Goal: Navigation & Orientation: Find specific page/section

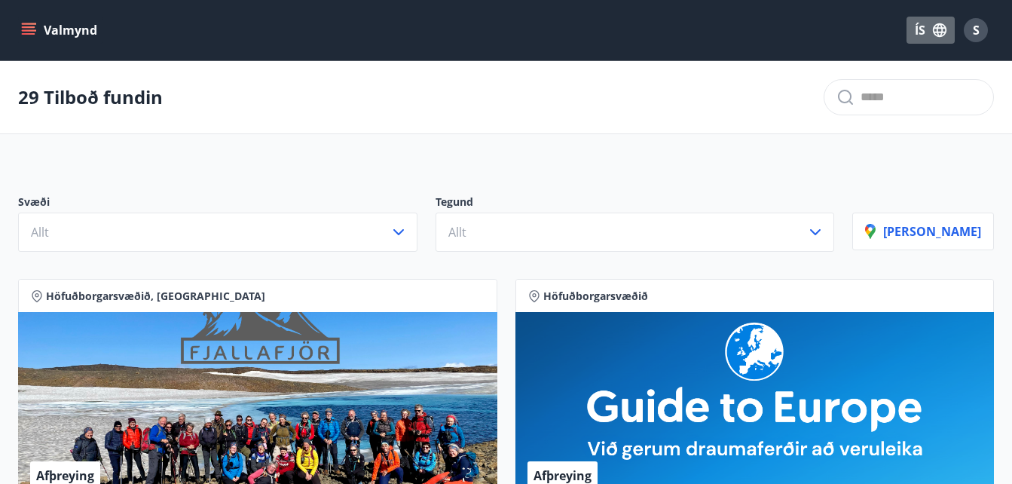
click at [918, 31] on button "ÍS" at bounding box center [931, 30] width 48 height 27
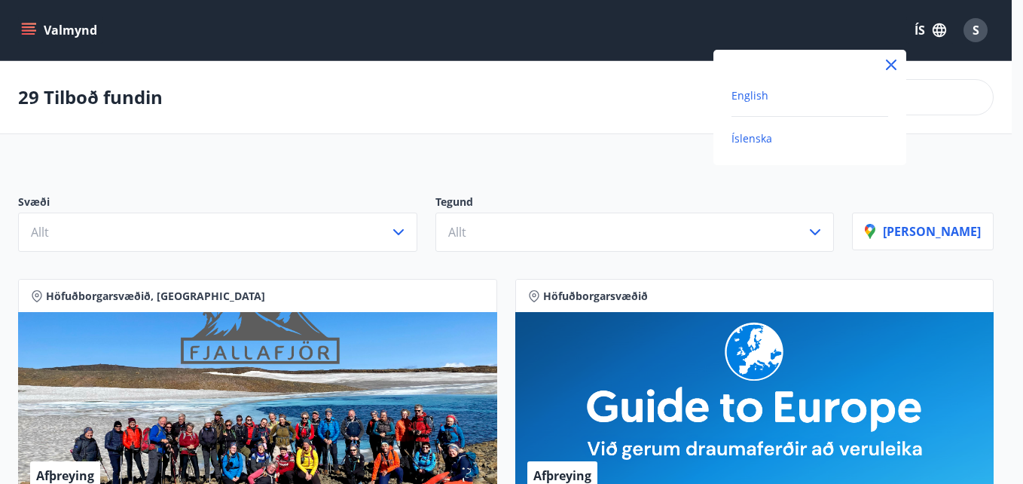
click at [761, 93] on span "English" at bounding box center [750, 95] width 37 height 14
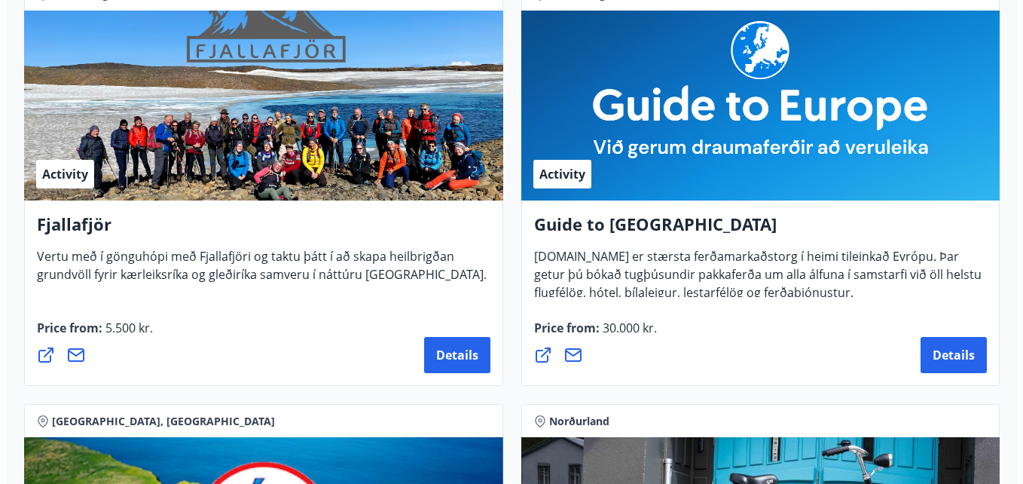
scroll to position [528, 0]
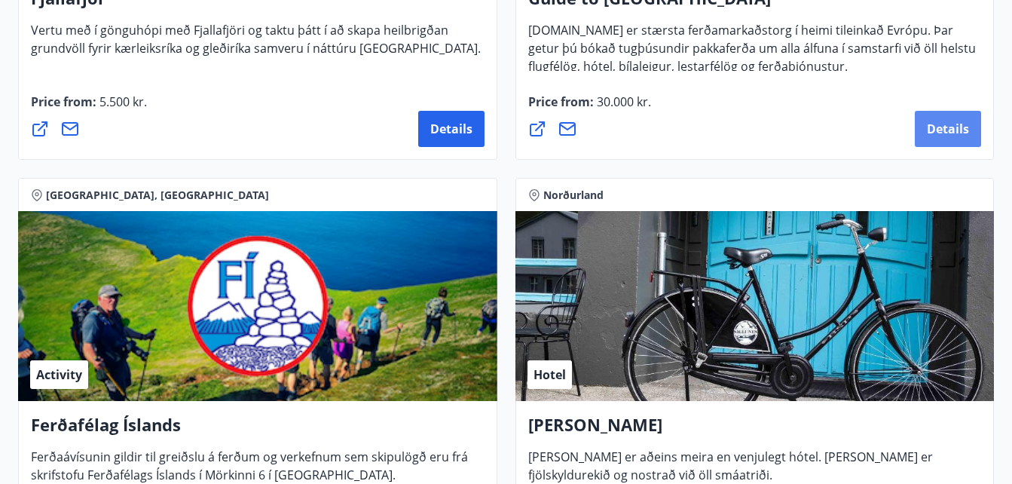
click at [950, 125] on span "Details" at bounding box center [948, 129] width 42 height 17
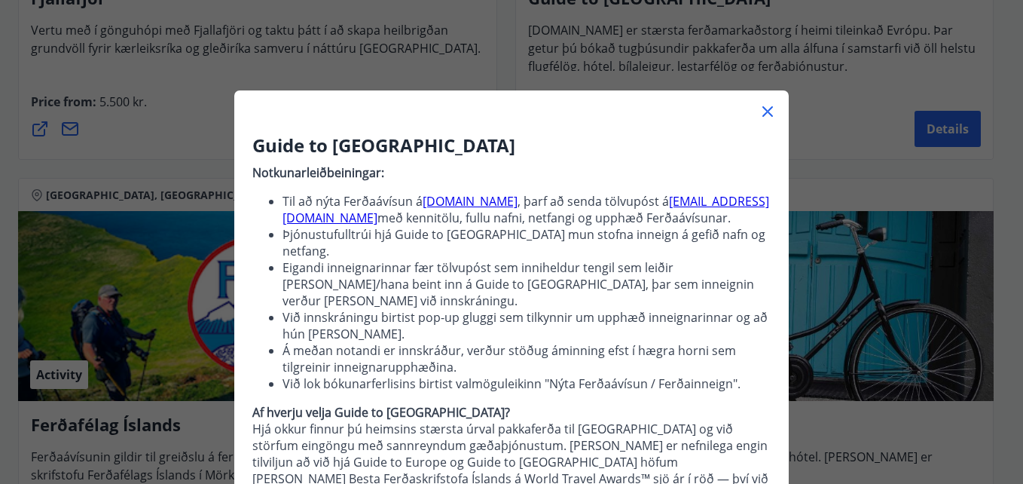
scroll to position [75, 0]
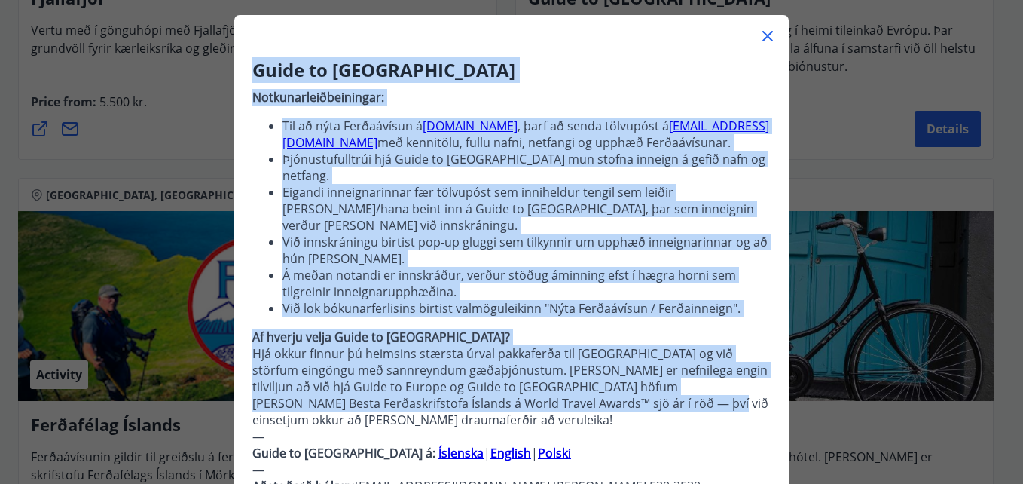
drag, startPoint x: 248, startPoint y: 69, endPoint x: 585, endPoint y: 387, distance: 462.8
click at [585, 387] on div "Guide to Europe Notkunarleiðbeiningar: Til að nýta Ferðaávísun á guidetoeurope.…" at bounding box center [511, 331] width 555 height 549
click at [491, 445] on strong "English" at bounding box center [511, 453] width 41 height 17
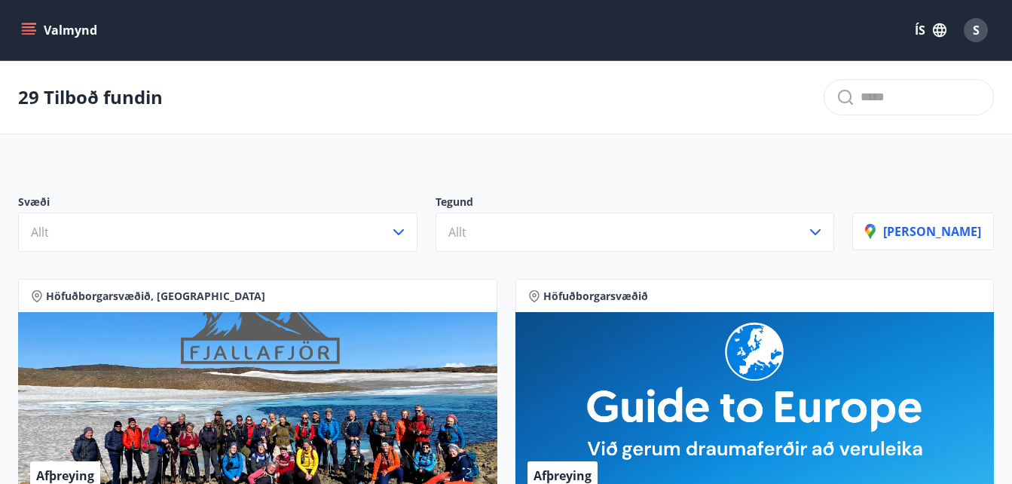
click at [20, 26] on button "Valmynd" at bounding box center [60, 30] width 85 height 27
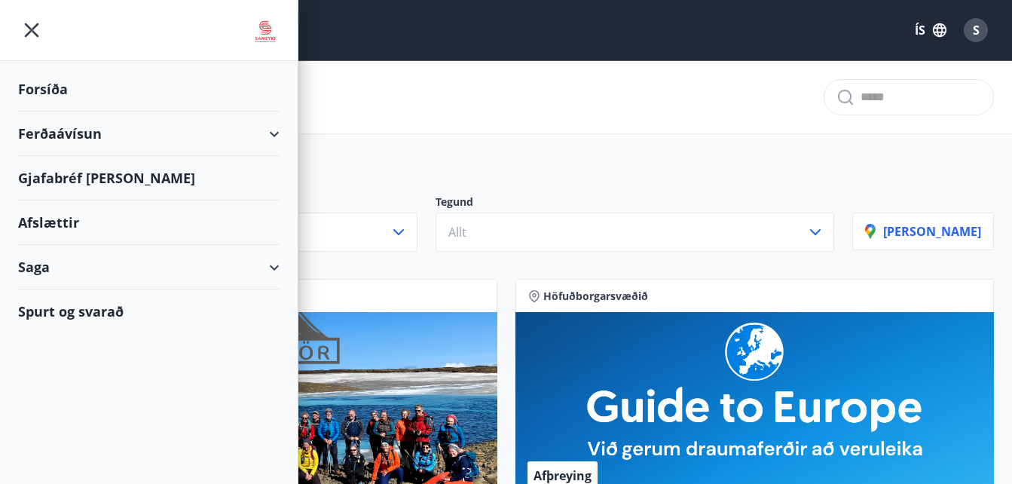
click at [155, 102] on div "Forsíða" at bounding box center [149, 89] width 262 height 44
